Goal: Navigation & Orientation: Find specific page/section

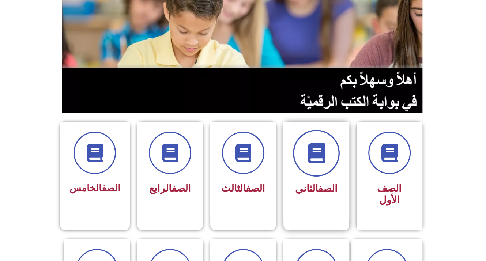
scroll to position [73, 0]
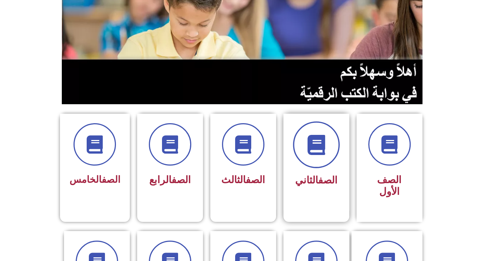
click at [303, 145] on span at bounding box center [316, 144] width 47 height 47
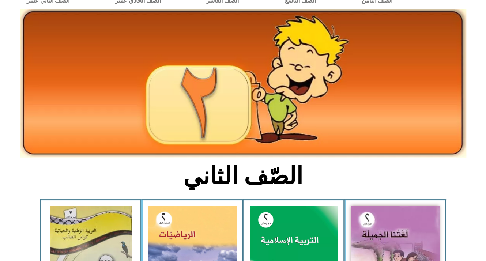
scroll to position [73, 0]
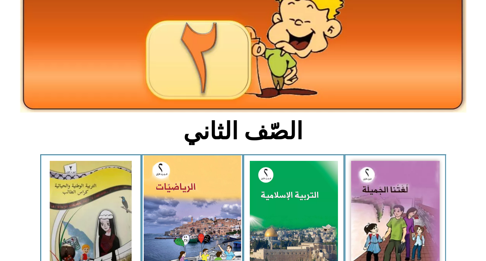
click at [200, 212] on img at bounding box center [192, 215] width 97 height 120
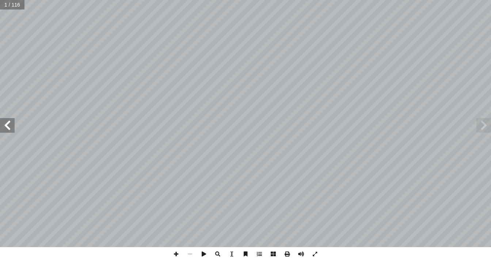
drag, startPoint x: 9, startPoint y: 125, endPoint x: 11, endPoint y: 131, distance: 5.8
click at [11, 131] on span at bounding box center [7, 125] width 15 height 15
click at [14, 132] on div "مقدمة الب وإكسابه المعارف والمهارات اللازمة ّ ) لبنة مهمة في بناء شخصية الط 4 -…" at bounding box center [245, 123] width 491 height 247
click at [7, 125] on span at bounding box center [7, 125] width 15 height 15
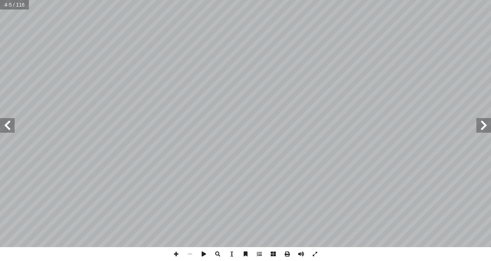
click at [7, 125] on span at bounding box center [7, 125] width 15 height 15
click at [7, 124] on span at bounding box center [7, 125] width 15 height 15
click at [8, 129] on span at bounding box center [7, 125] width 15 height 15
